Goal: Task Accomplishment & Management: Use online tool/utility

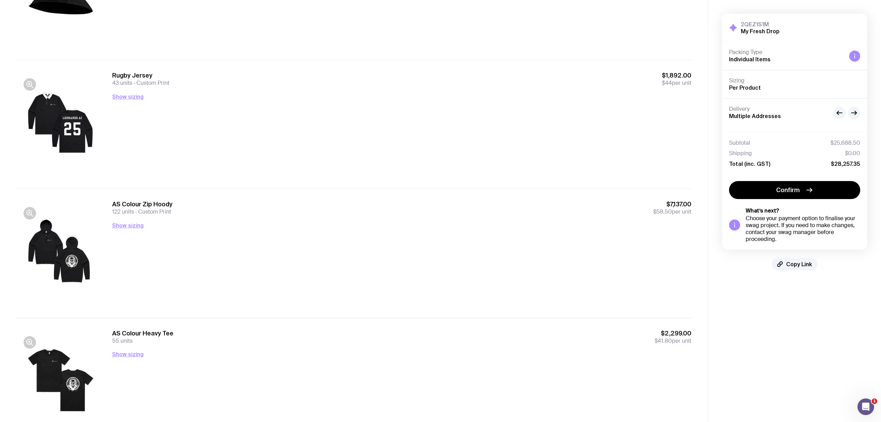
scroll to position [821, 0]
